Goal: Navigation & Orientation: Find specific page/section

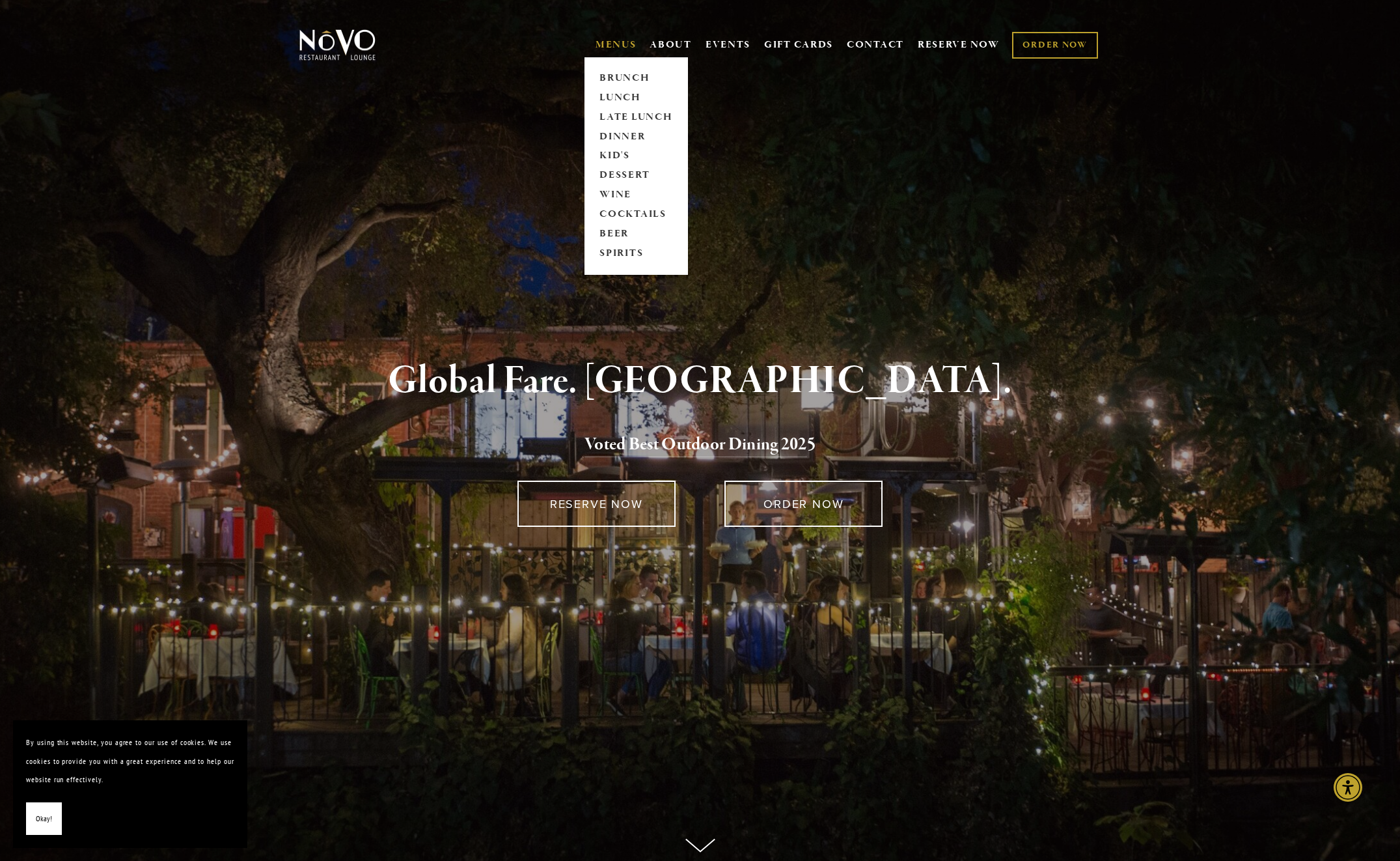
click at [624, 39] on link "MENUS" at bounding box center [616, 45] width 41 height 13
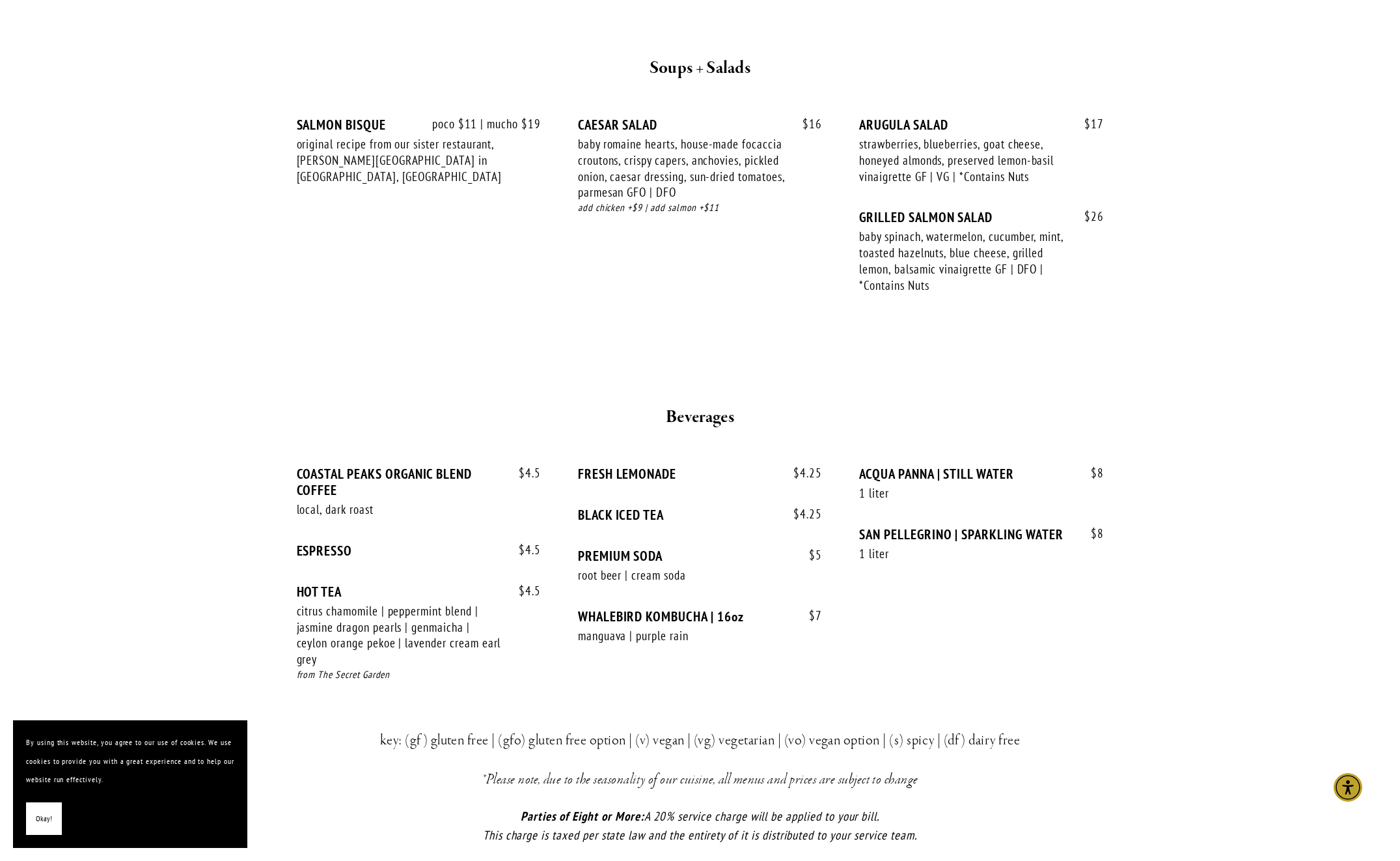
scroll to position [2735, 0]
